Goal: Transaction & Acquisition: Purchase product/service

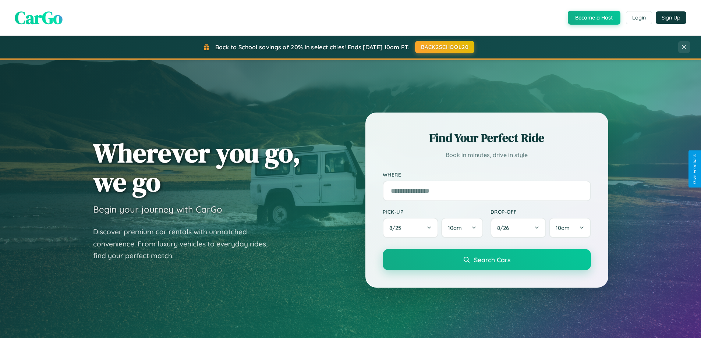
scroll to position [317, 0]
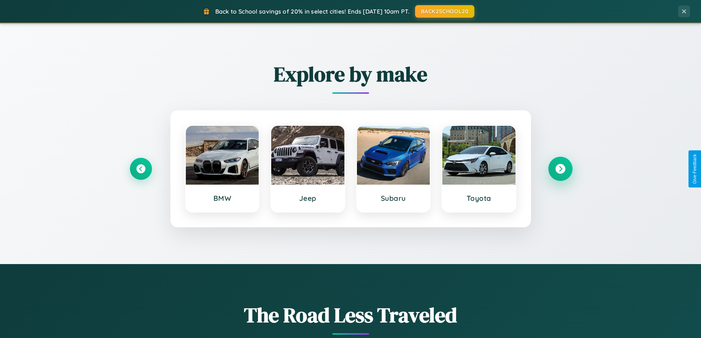
click at [560, 169] on icon at bounding box center [560, 169] width 10 height 10
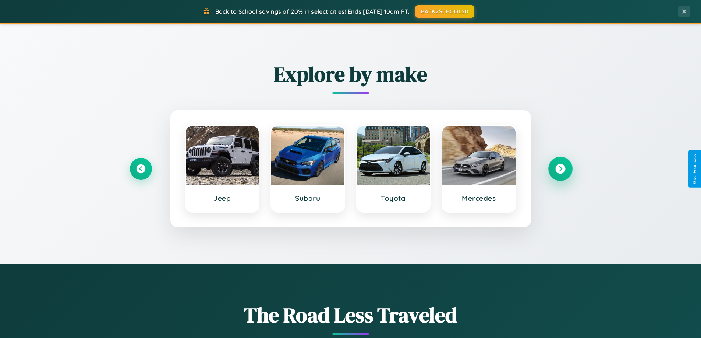
click at [560, 169] on icon at bounding box center [560, 169] width 10 height 10
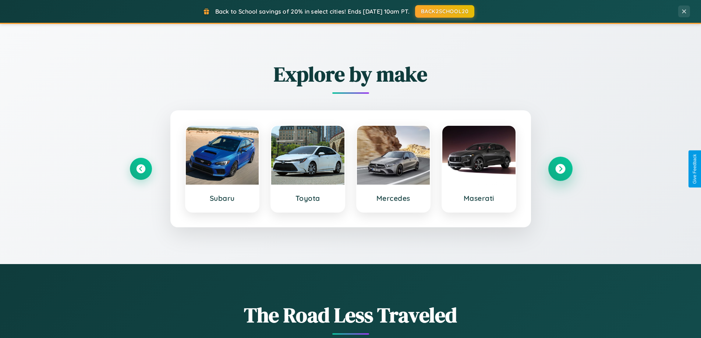
click at [560, 169] on icon at bounding box center [560, 169] width 10 height 10
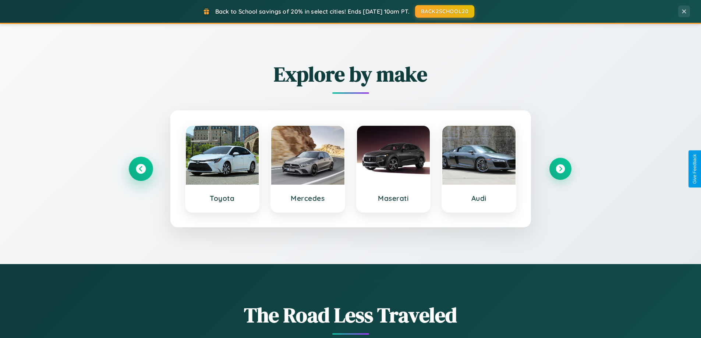
click at [140, 169] on icon at bounding box center [141, 169] width 10 height 10
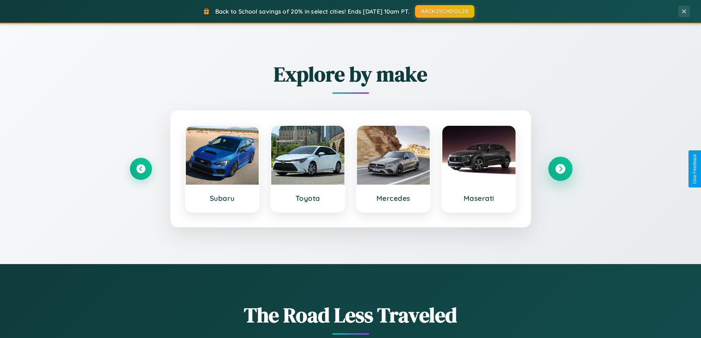
click at [560, 169] on icon at bounding box center [560, 169] width 10 height 10
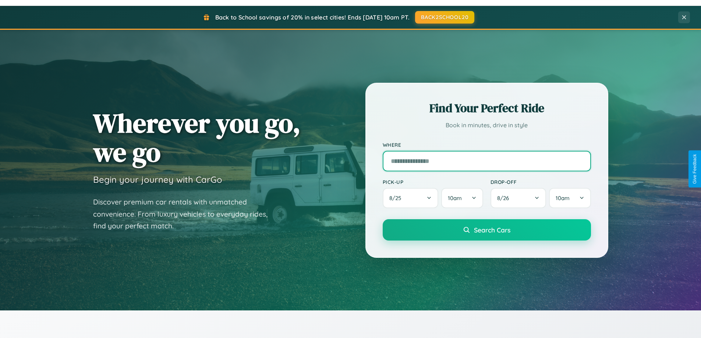
scroll to position [22, 0]
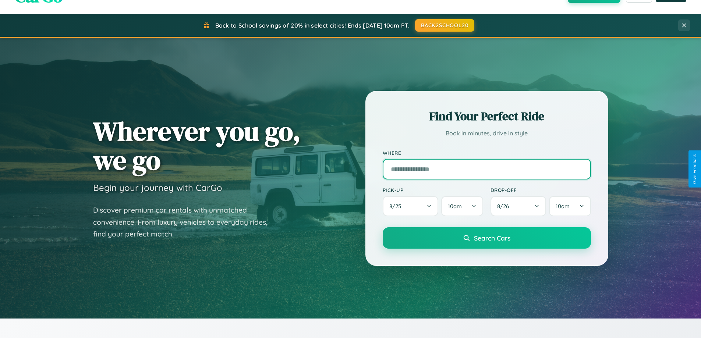
click at [486, 169] on input "text" at bounding box center [486, 169] width 208 height 21
type input "**********"
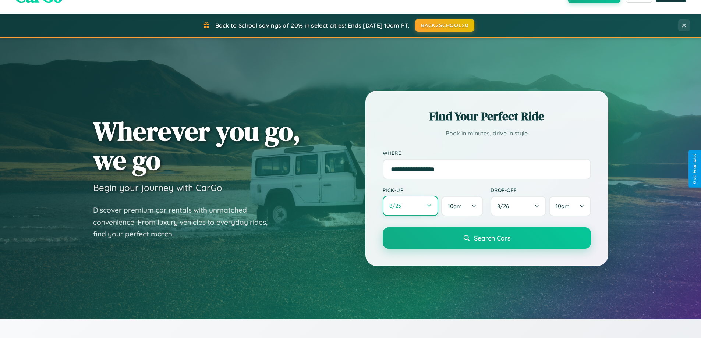
click at [410, 206] on button "8 / 25" at bounding box center [410, 206] width 56 height 20
select select "*"
select select "****"
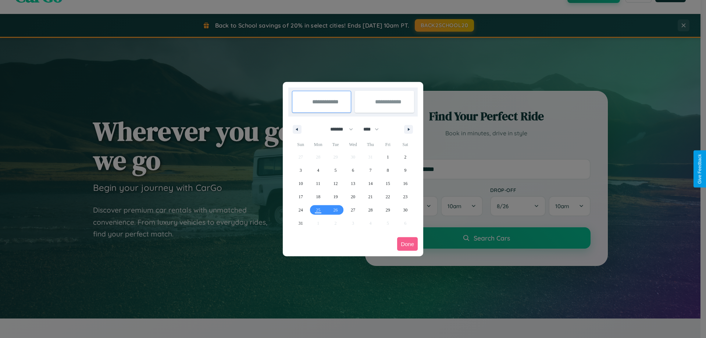
drag, startPoint x: 338, startPoint y: 129, endPoint x: 353, endPoint y: 147, distance: 23.5
click at [338, 129] on select "******* ******** ***** ***** *** **** **** ****** ********* ******* ******** **…" at bounding box center [340, 129] width 31 height 12
select select "*"
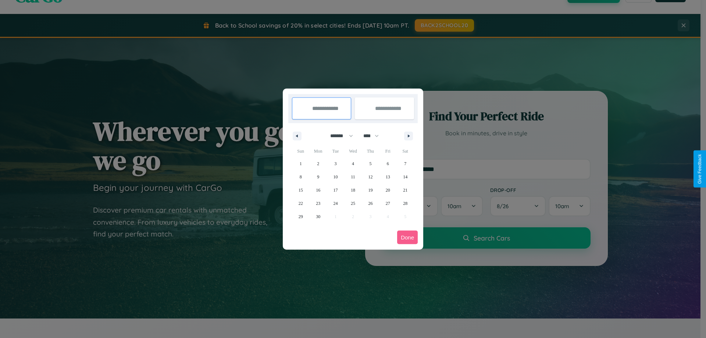
drag, startPoint x: 374, startPoint y: 136, endPoint x: 353, endPoint y: 147, distance: 24.4
click at [374, 136] on select "**** **** **** **** **** **** **** **** **** **** **** **** **** **** **** ****…" at bounding box center [371, 136] width 22 height 12
select select "****"
click at [318, 203] on span "22" at bounding box center [318, 203] width 4 height 13
type input "**********"
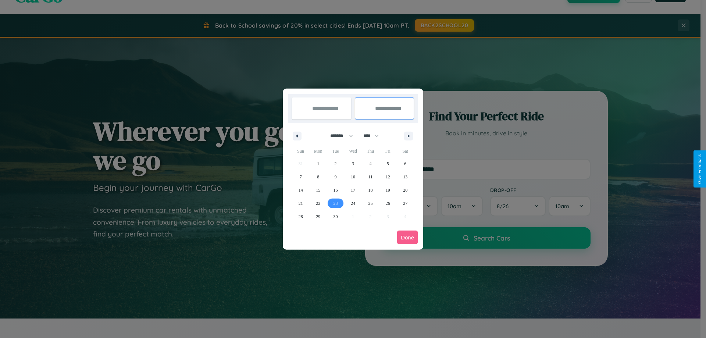
click at [335, 203] on span "23" at bounding box center [336, 203] width 4 height 13
type input "**********"
click at [407, 237] on button "Done" at bounding box center [407, 238] width 21 height 14
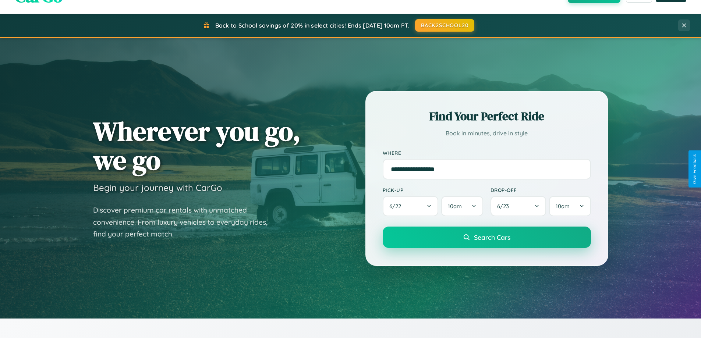
click at [486, 237] on span "Search Cars" at bounding box center [492, 237] width 36 height 8
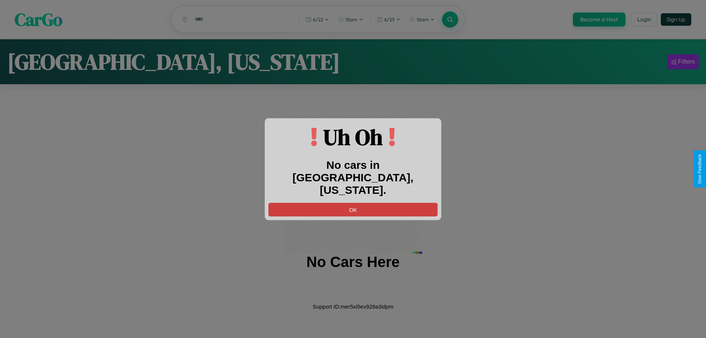
click at [353, 203] on button "OK" at bounding box center [352, 210] width 169 height 14
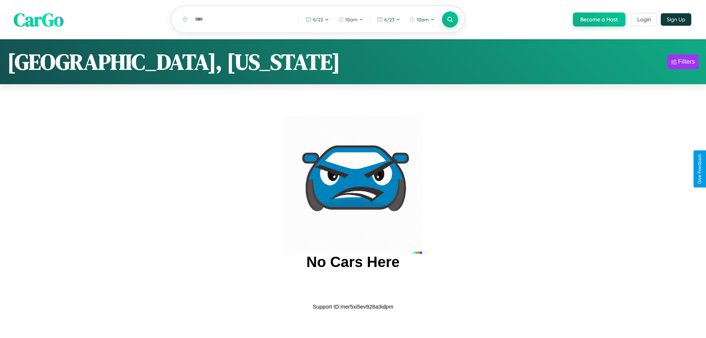
click at [39, 19] on span "CarGo" at bounding box center [39, 19] width 50 height 25
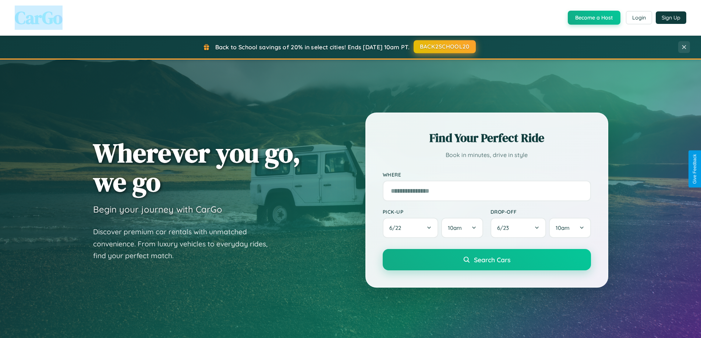
click at [444, 47] on button "BACK2SCHOOL20" at bounding box center [444, 46] width 62 height 13
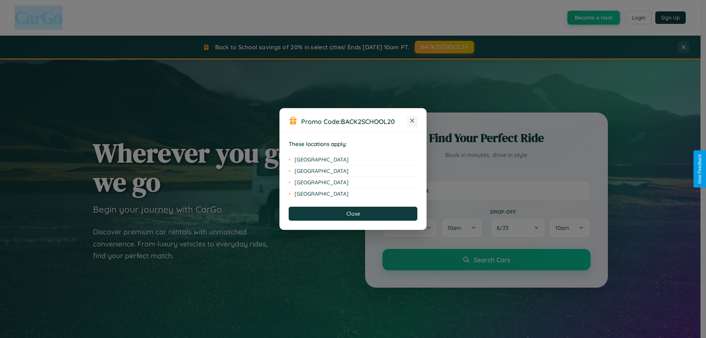
click at [412, 121] on icon at bounding box center [412, 121] width 4 height 4
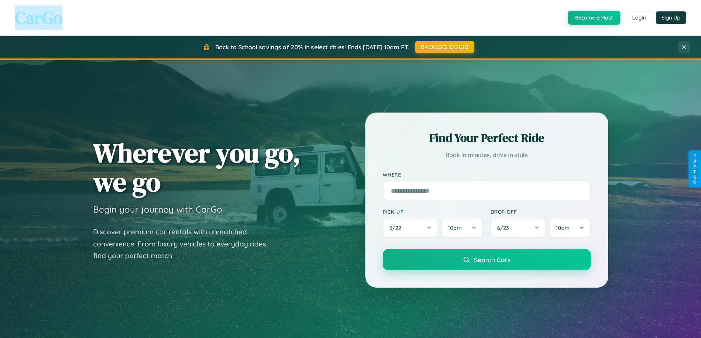
scroll to position [317, 0]
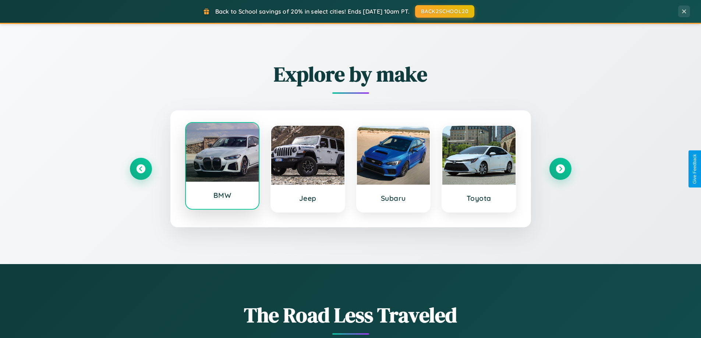
click at [222, 167] on div at bounding box center [222, 152] width 73 height 59
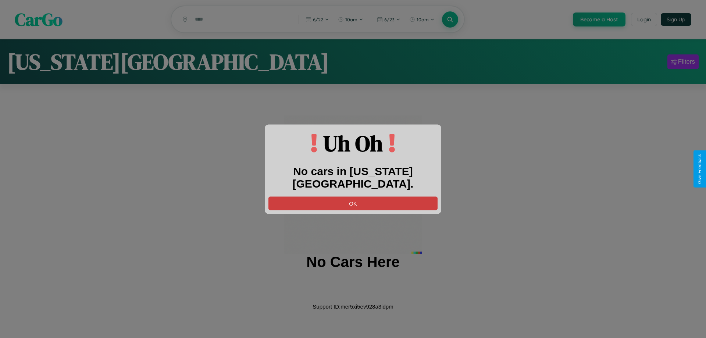
click at [353, 196] on button "OK" at bounding box center [352, 203] width 169 height 14
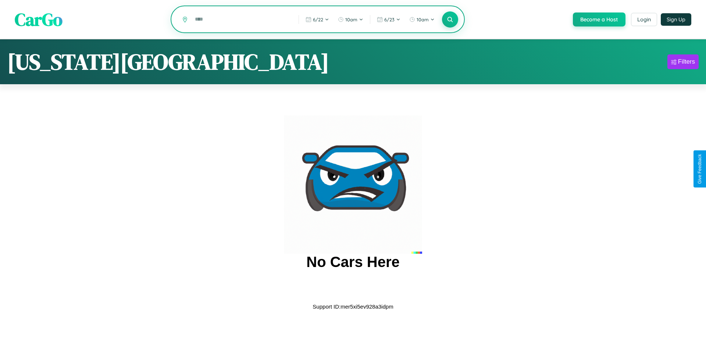
click at [241, 20] on input "text" at bounding box center [241, 19] width 100 height 13
type input "*"
click at [449, 20] on icon at bounding box center [449, 19] width 7 height 7
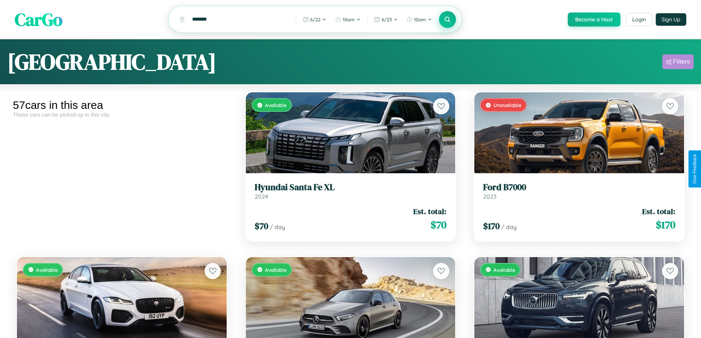
click at [677, 63] on div "Filters" at bounding box center [681, 61] width 17 height 7
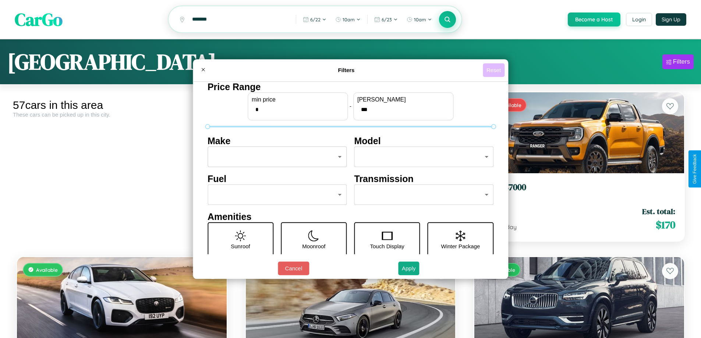
click at [494, 70] on button "Reset" at bounding box center [493, 70] width 22 height 14
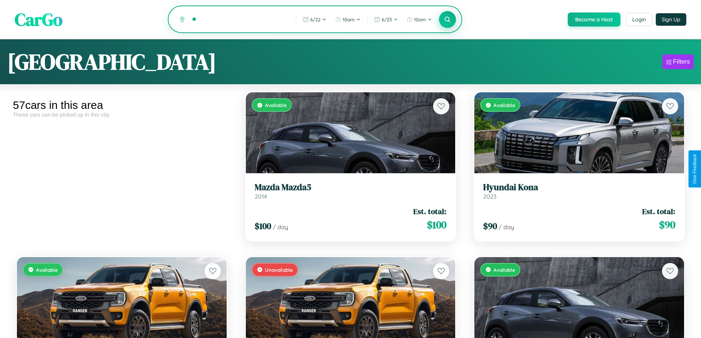
type input "*"
type input "******"
click at [447, 20] on icon at bounding box center [447, 19] width 7 height 7
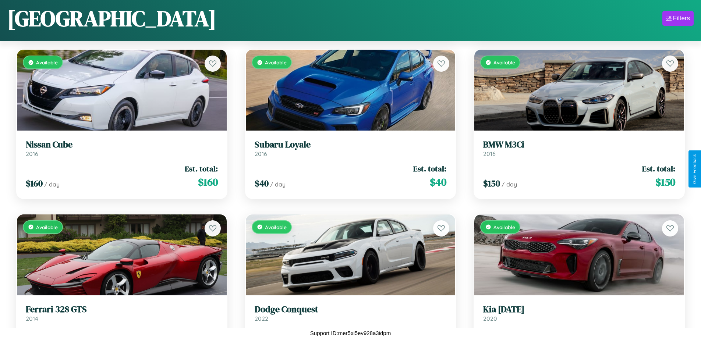
scroll to position [2660, 0]
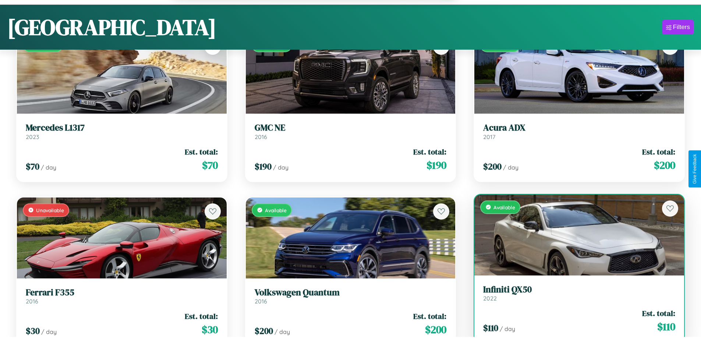
click at [574, 325] on div "$ 110 / day Est. total: $ 110" at bounding box center [579, 321] width 192 height 26
click at [574, 322] on div "$ 110 / day Est. total: $ 110" at bounding box center [579, 321] width 192 height 26
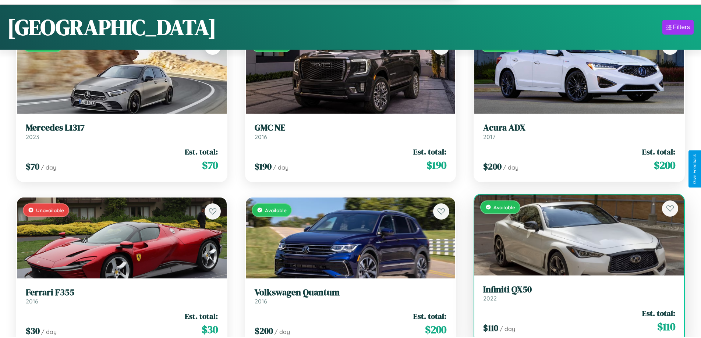
click at [574, 322] on div "$ 110 / day Est. total: $ 110" at bounding box center [579, 321] width 192 height 26
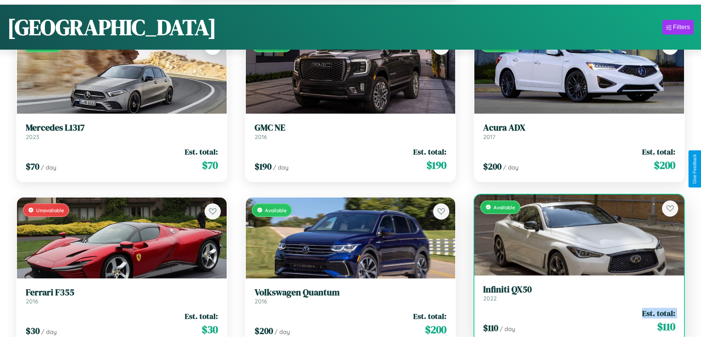
click at [574, 322] on div "$ 110 / day Est. total: $ 110" at bounding box center [579, 321] width 192 height 26
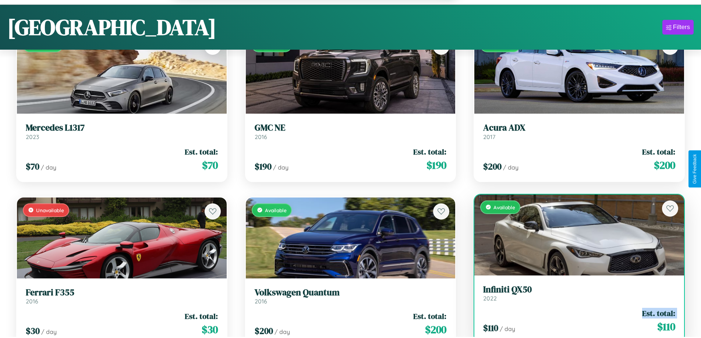
click at [574, 322] on div "$ 110 / day Est. total: $ 110" at bounding box center [579, 321] width 192 height 26
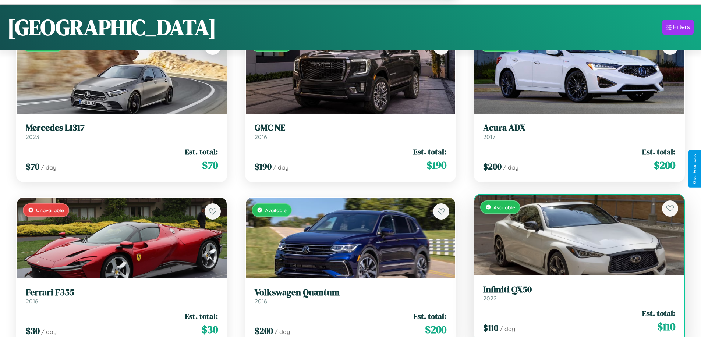
click at [574, 322] on div "$ 110 / day Est. total: $ 110" at bounding box center [579, 321] width 192 height 26
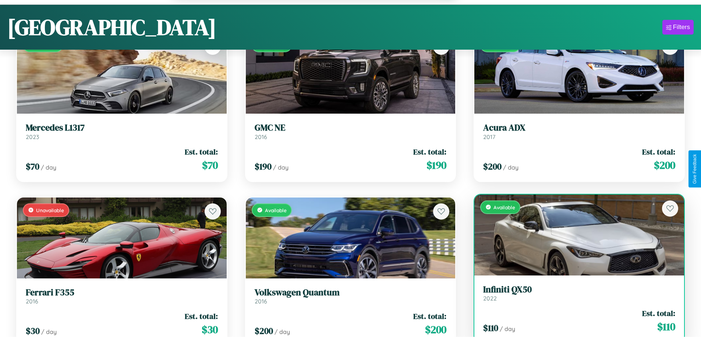
click at [574, 294] on h3 "Infiniti QX50" at bounding box center [579, 289] width 192 height 11
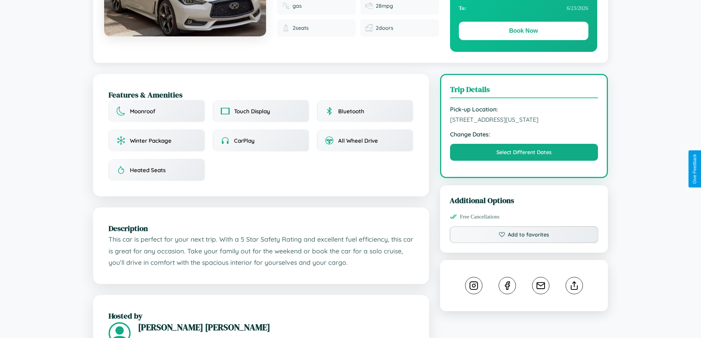
scroll to position [242, 0]
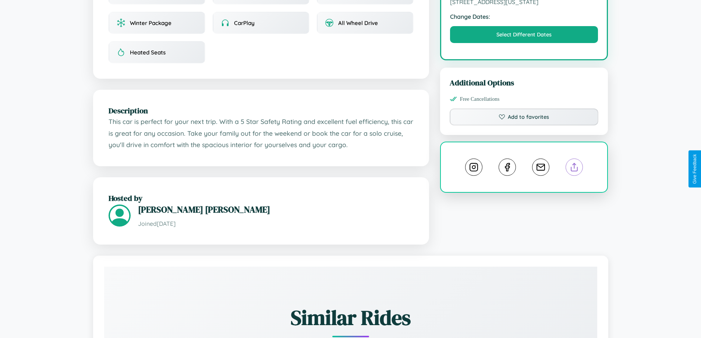
click at [574, 168] on line at bounding box center [574, 165] width 0 height 5
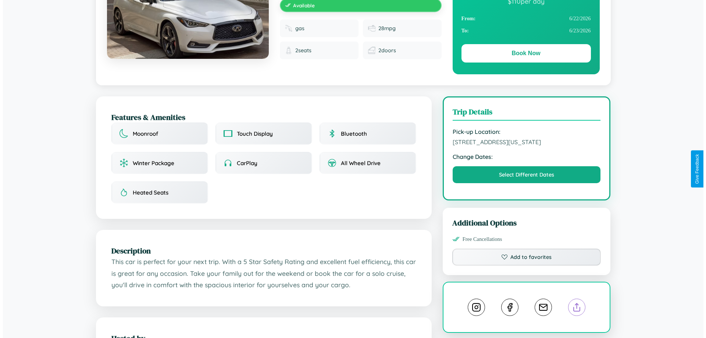
scroll to position [0, 0]
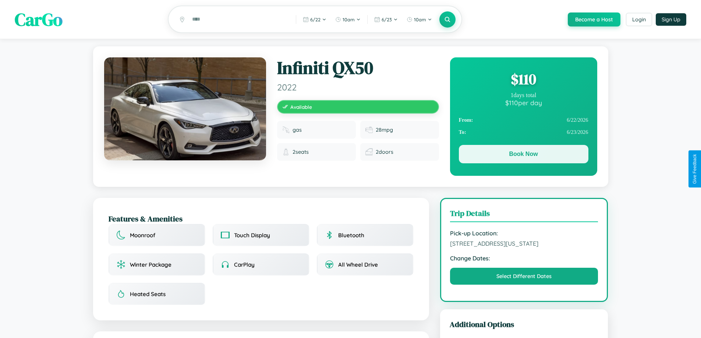
click at [523, 155] on button "Book Now" at bounding box center [523, 154] width 129 height 18
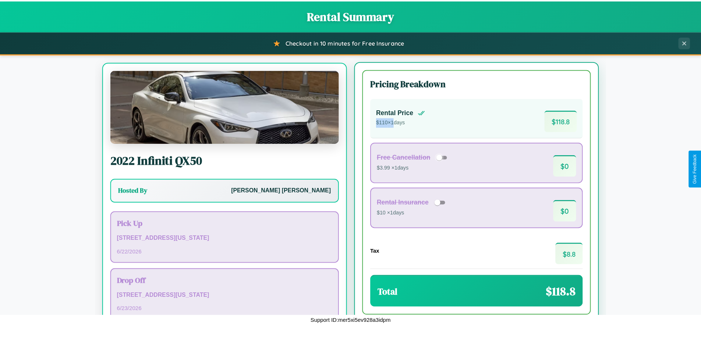
scroll to position [34, 0]
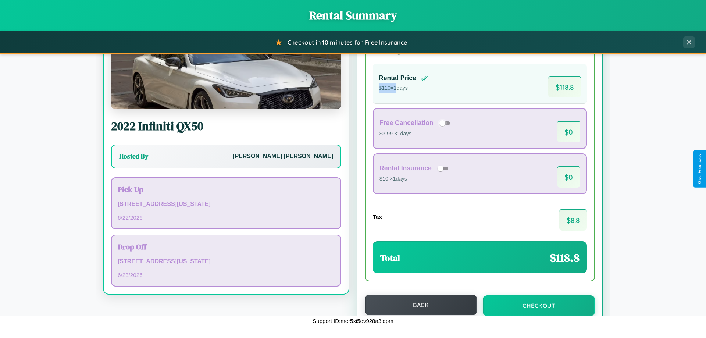
click at [417, 305] on button "Back" at bounding box center [421, 305] width 112 height 21
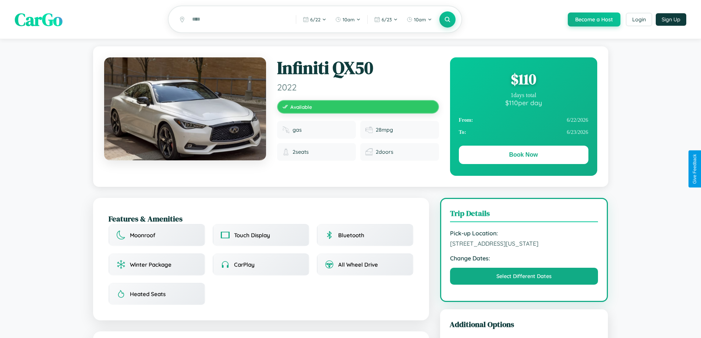
scroll to position [191, 0]
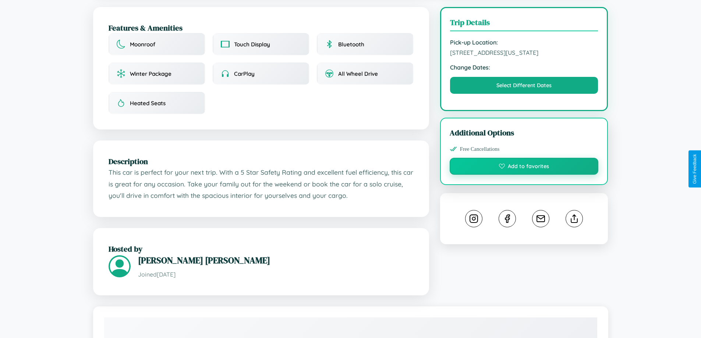
click at [524, 168] on button "Add to favorites" at bounding box center [523, 166] width 149 height 17
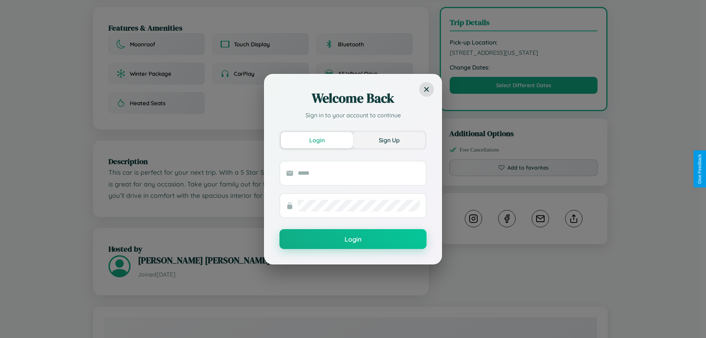
click at [389, 140] on button "Sign Up" at bounding box center [389, 140] width 72 height 16
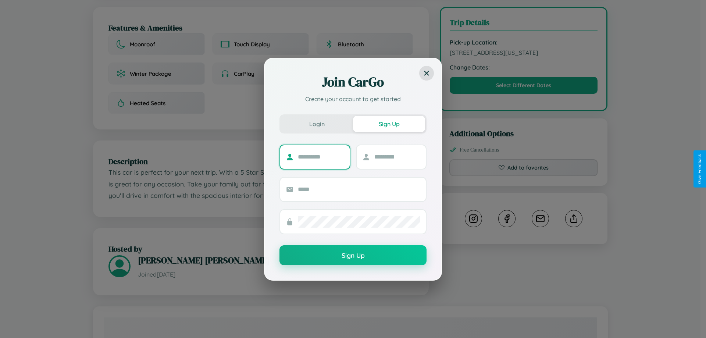
click at [321, 157] on input "text" at bounding box center [321, 157] width 46 height 12
type input "*****"
click at [397, 157] on input "text" at bounding box center [397, 157] width 46 height 12
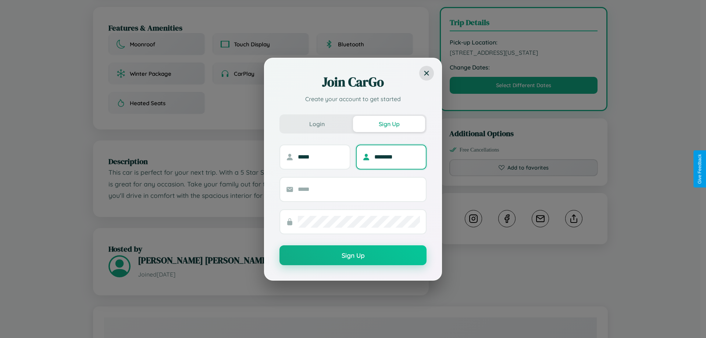
type input "********"
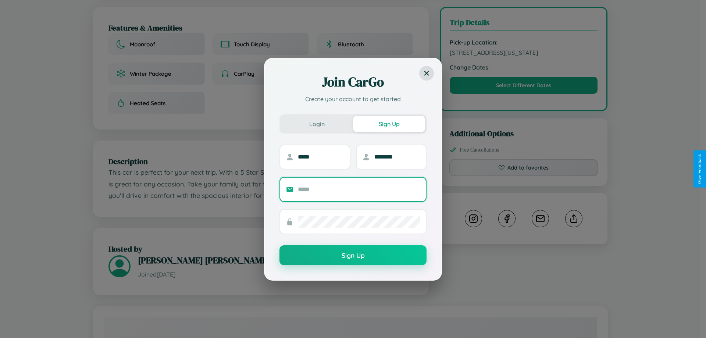
click at [359, 189] on input "text" at bounding box center [359, 189] width 122 height 12
type input "**********"
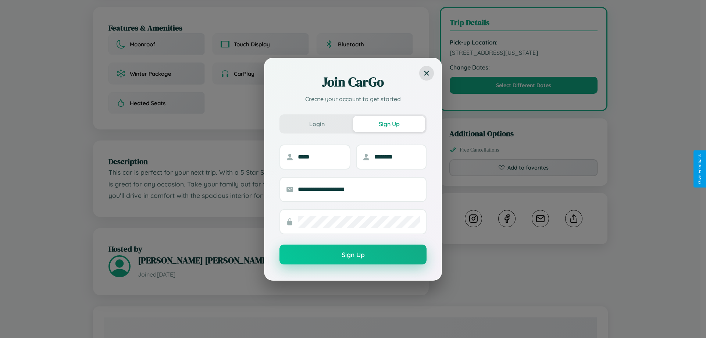
click at [353, 255] on button "Sign Up" at bounding box center [352, 255] width 147 height 20
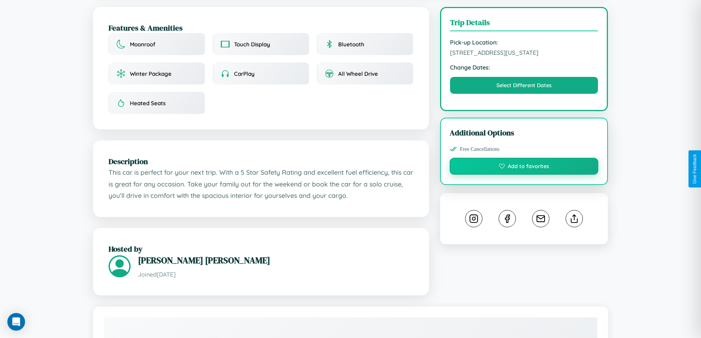
click at [524, 167] on button "Add to favorites" at bounding box center [523, 166] width 149 height 17
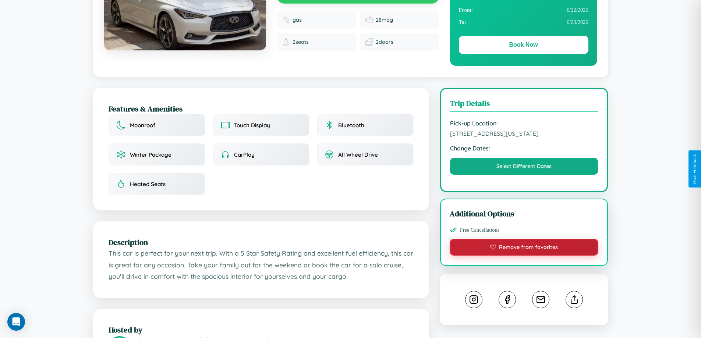
scroll to position [76, 0]
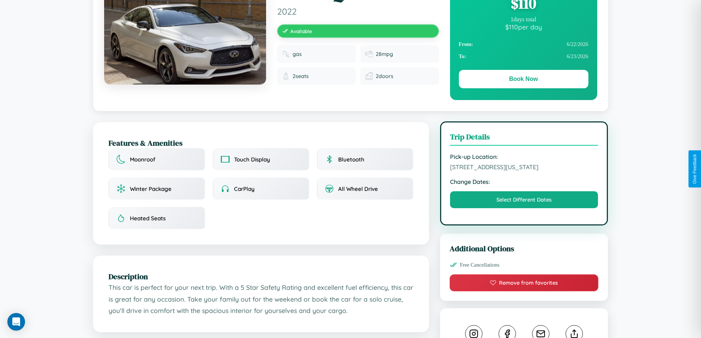
click at [524, 168] on span "[STREET_ADDRESS][US_STATE]" at bounding box center [524, 166] width 148 height 7
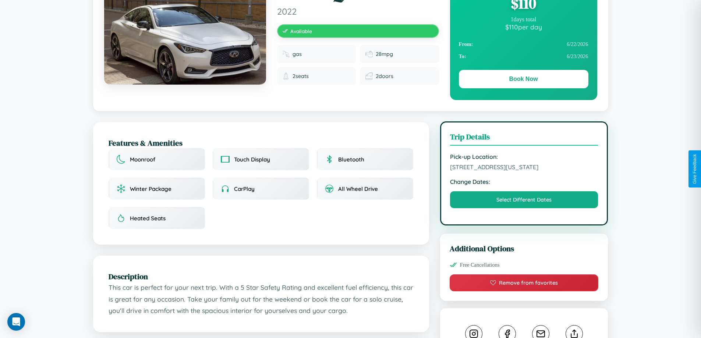
click at [524, 168] on span "[STREET_ADDRESS][US_STATE]" at bounding box center [524, 166] width 148 height 7
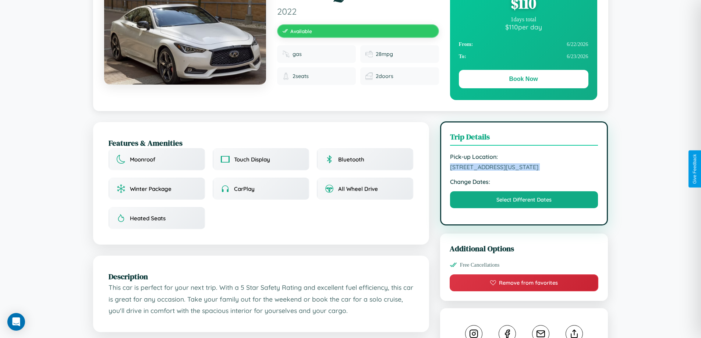
click at [524, 168] on span "[STREET_ADDRESS][US_STATE]" at bounding box center [524, 166] width 148 height 7
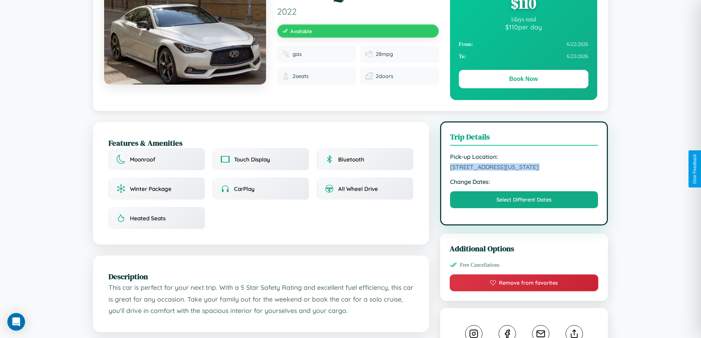
click at [524, 168] on span "[STREET_ADDRESS][US_STATE]" at bounding box center [524, 166] width 148 height 7
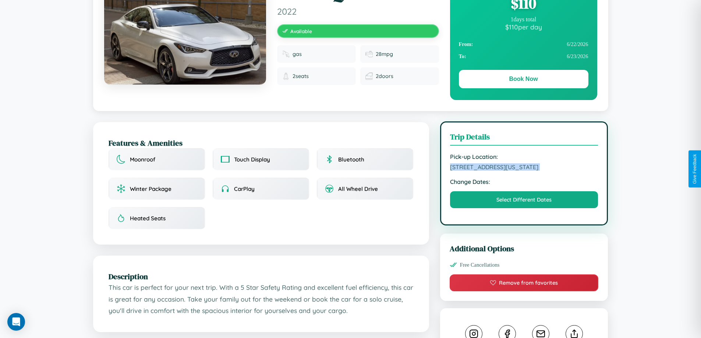
click at [524, 168] on span "[STREET_ADDRESS][US_STATE]" at bounding box center [524, 166] width 148 height 7
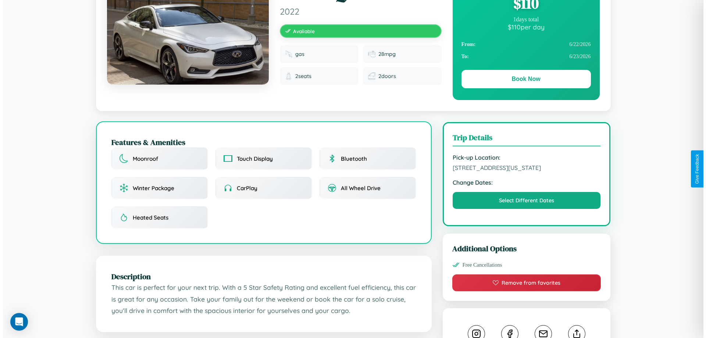
scroll to position [191, 0]
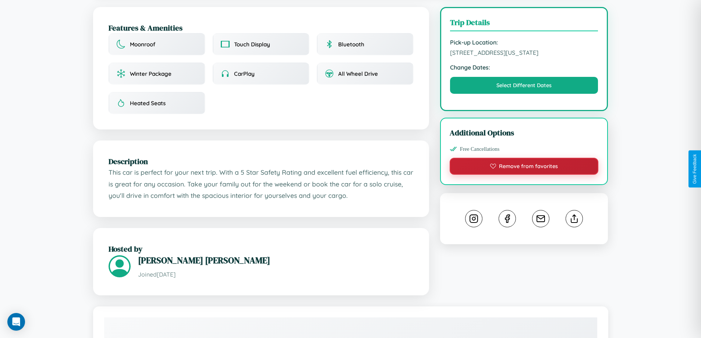
click at [524, 168] on button "Remove from favorites" at bounding box center [523, 166] width 149 height 17
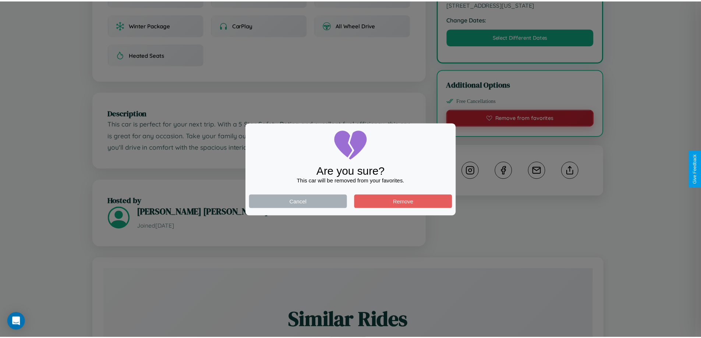
scroll to position [242, 0]
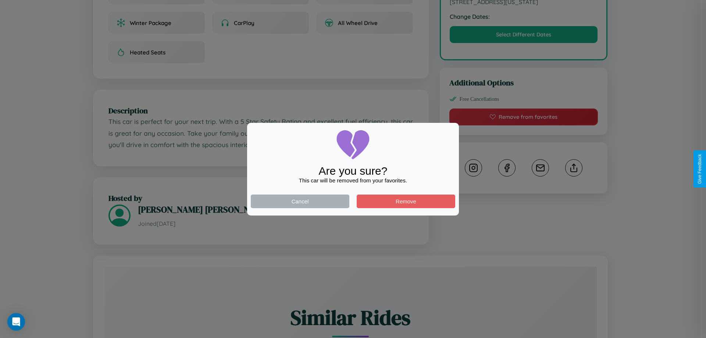
click at [574, 169] on div at bounding box center [353, 169] width 706 height 338
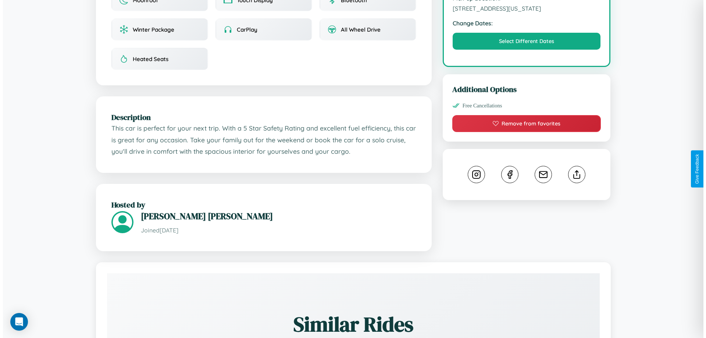
scroll to position [0, 0]
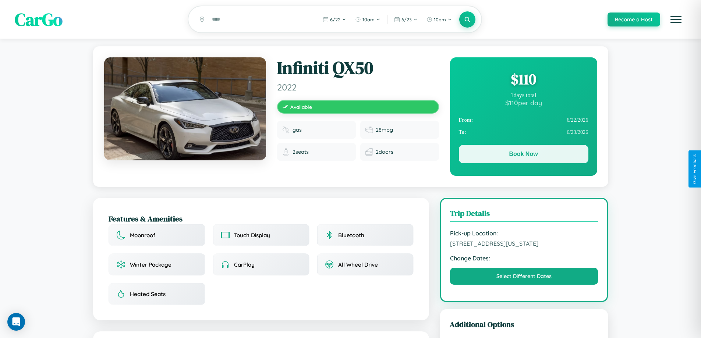
click at [523, 155] on button "Book Now" at bounding box center [523, 154] width 129 height 18
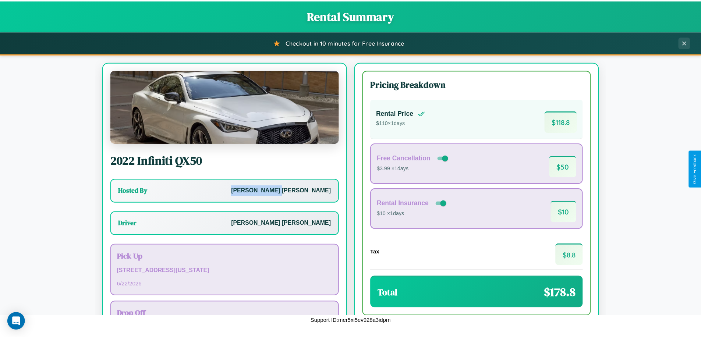
scroll to position [53, 0]
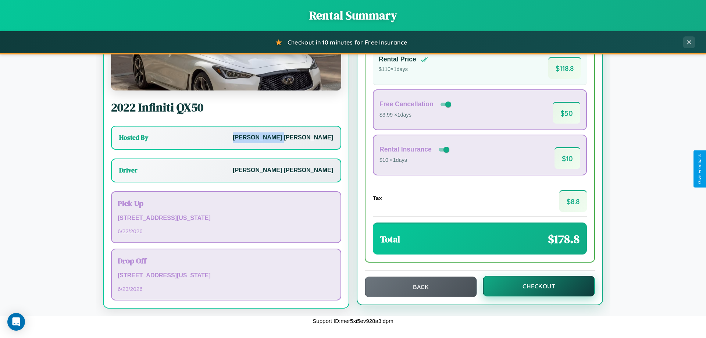
click at [534, 286] on button "Checkout" at bounding box center [539, 286] width 112 height 21
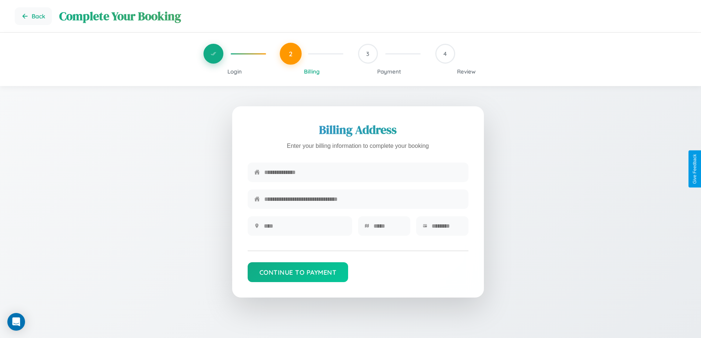
click at [363, 173] on input "text" at bounding box center [362, 172] width 197 height 18
type input "**********"
click at [304, 228] on input "text" at bounding box center [305, 226] width 82 height 18
type input "********"
click at [388, 228] on input "text" at bounding box center [388, 226] width 30 height 18
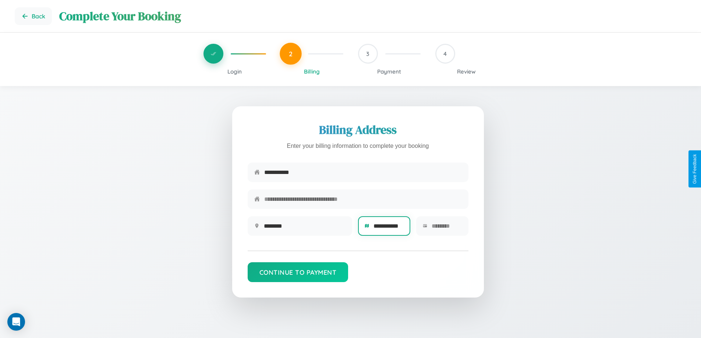
type input "**********"
click at [446, 228] on input "text" at bounding box center [446, 226] width 30 height 18
type input "*****"
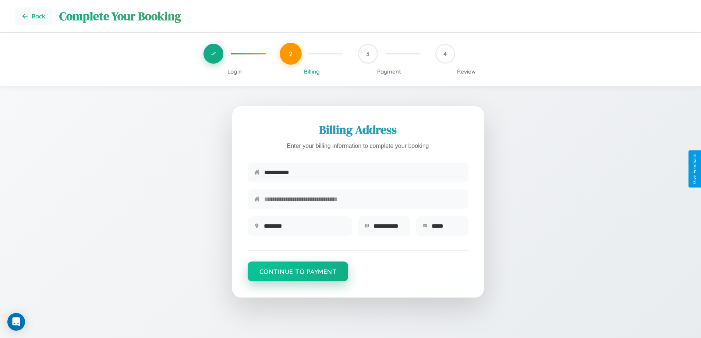
click at [297, 275] on button "Continue to Payment" at bounding box center [297, 271] width 101 height 20
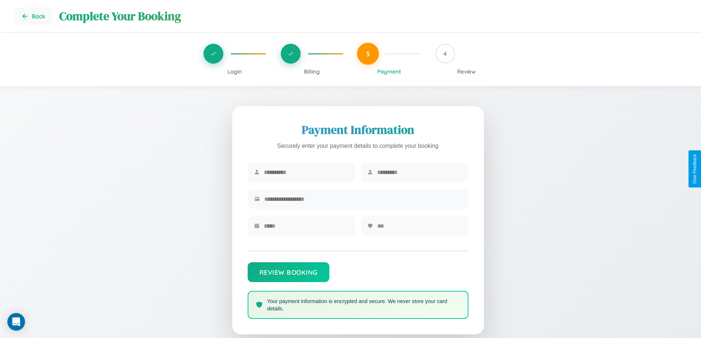
click at [306, 172] on input "text" at bounding box center [306, 172] width 85 height 18
type input "******"
click at [419, 172] on input "text" at bounding box center [419, 172] width 85 height 18
type input "******"
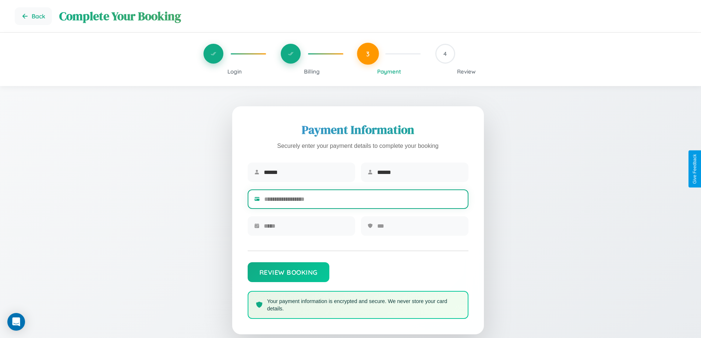
click at [363, 200] on input "text" at bounding box center [362, 199] width 197 height 18
type input "**********"
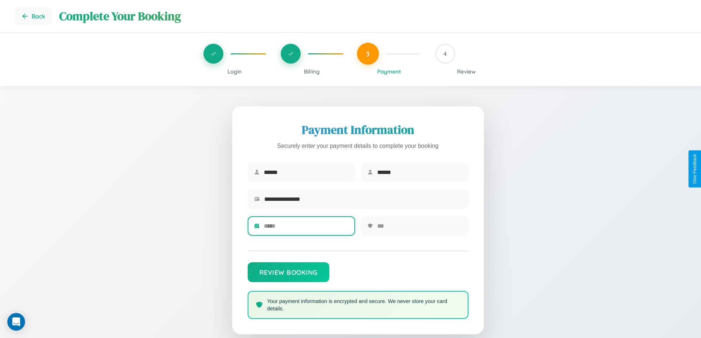
click at [306, 228] on input "text" at bounding box center [306, 226] width 85 height 18
type input "*****"
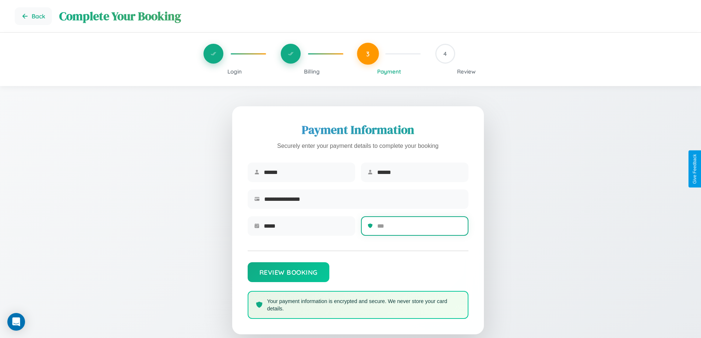
click at [419, 228] on input "text" at bounding box center [419, 226] width 85 height 18
type input "***"
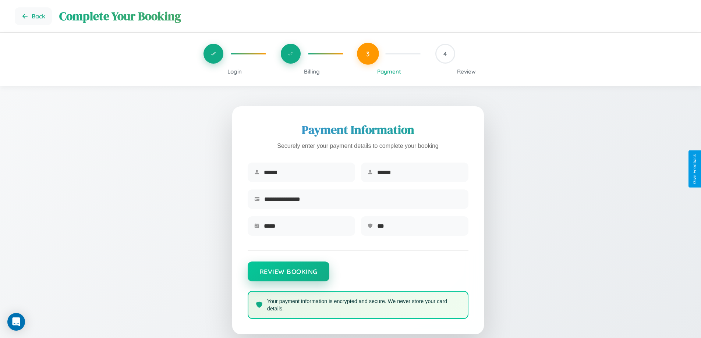
click at [288, 275] on button "Review Booking" at bounding box center [288, 271] width 82 height 20
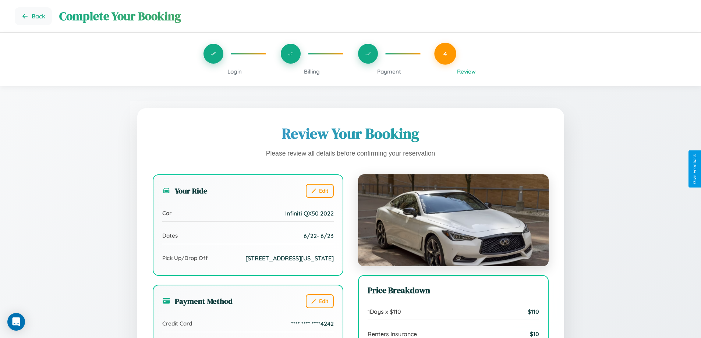
click at [389, 71] on span "Payment" at bounding box center [389, 71] width 24 height 7
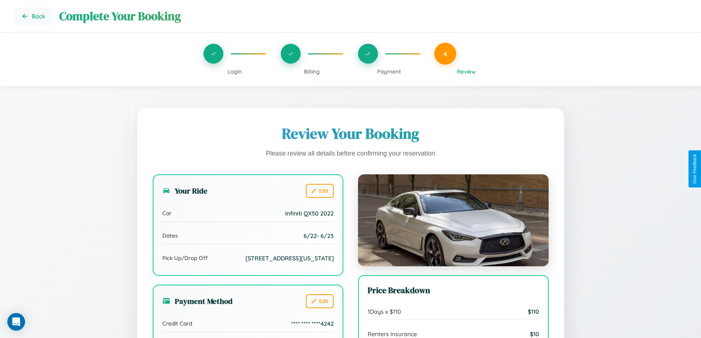
click at [389, 71] on span "Payment" at bounding box center [389, 71] width 24 height 7
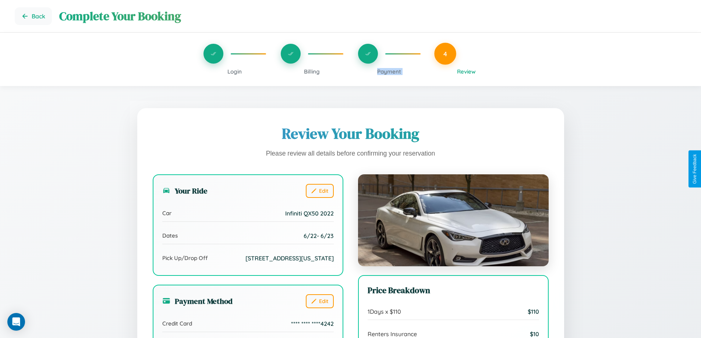
click at [389, 71] on span "Payment" at bounding box center [389, 71] width 24 height 7
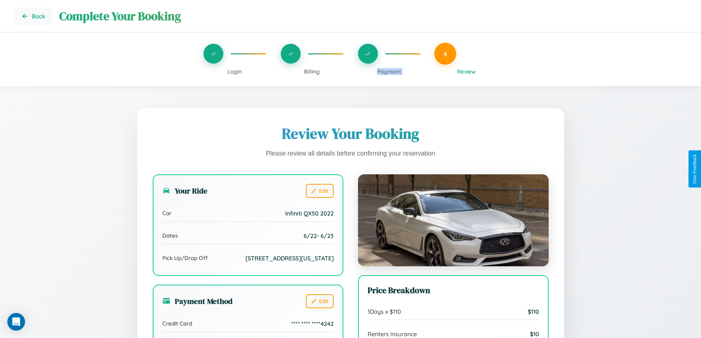
click at [389, 71] on span "Payment" at bounding box center [389, 71] width 24 height 7
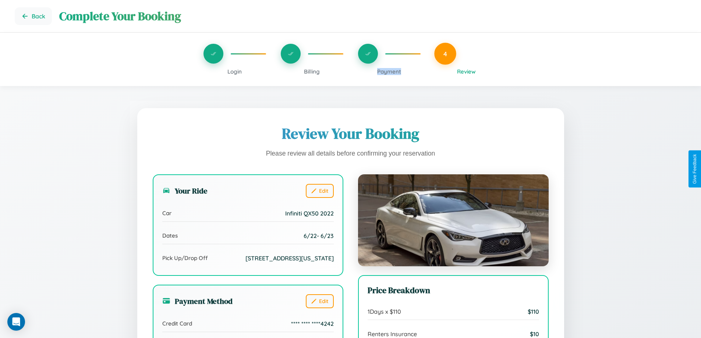
click at [389, 71] on span "Payment" at bounding box center [389, 71] width 24 height 7
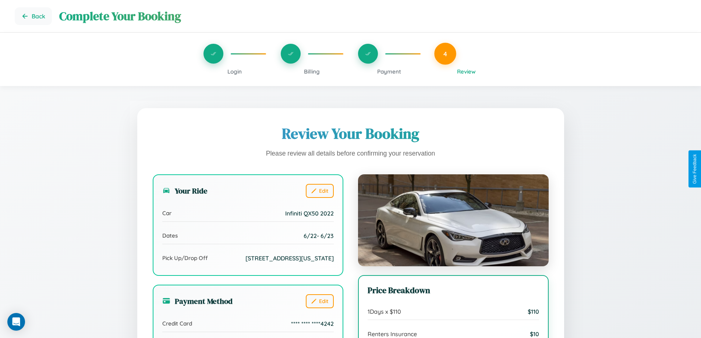
scroll to position [82, 0]
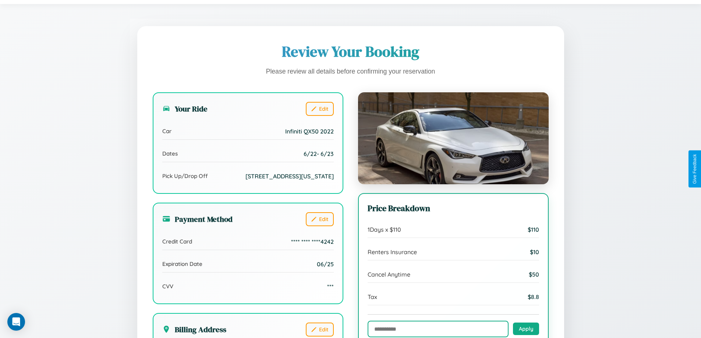
click at [438, 329] on input "text" at bounding box center [437, 329] width 141 height 17
type input "**********"
click at [525, 329] on button "Apply" at bounding box center [526, 328] width 26 height 13
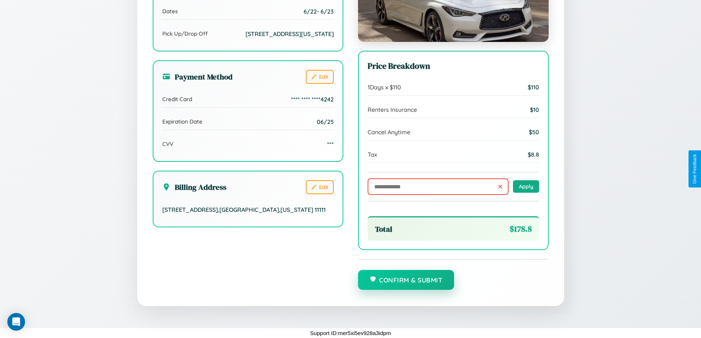
click at [406, 280] on button "Confirm & Submit" at bounding box center [406, 280] width 96 height 20
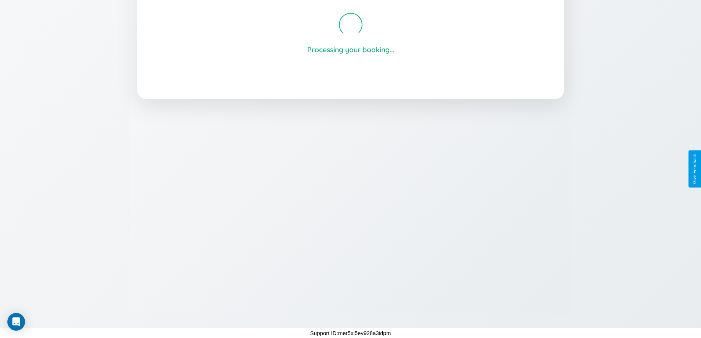
scroll to position [140, 0]
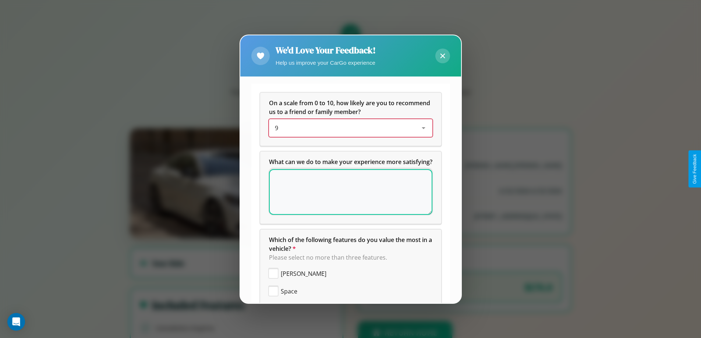
click at [347, 128] on div "9" at bounding box center [345, 128] width 140 height 9
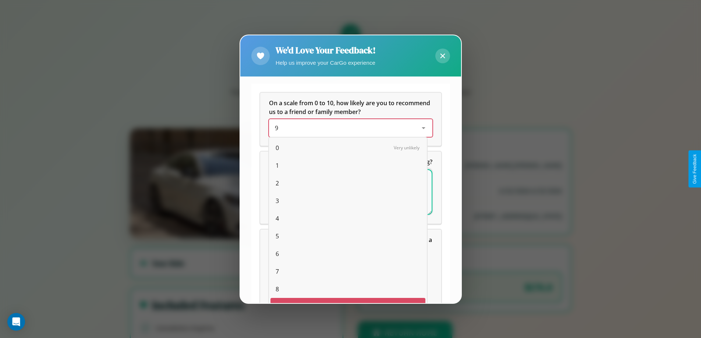
click at [275, 249] on span "6" at bounding box center [276, 253] width 3 height 9
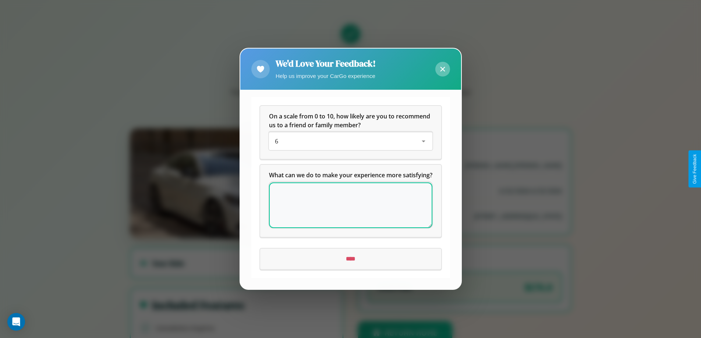
click at [442, 67] on icon at bounding box center [442, 69] width 5 height 5
